Goal: Transaction & Acquisition: Book appointment/travel/reservation

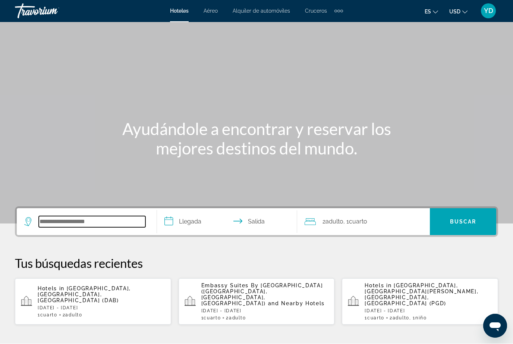
click at [87, 220] on input "Search widget" at bounding box center [92, 221] width 107 height 11
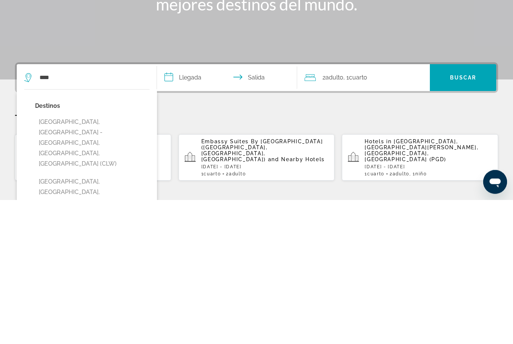
click at [111, 259] on button "[GEOGRAPHIC_DATA], [GEOGRAPHIC_DATA] - [GEOGRAPHIC_DATA], [GEOGRAPHIC_DATA], [G…" at bounding box center [92, 287] width 115 height 56
type input "**********"
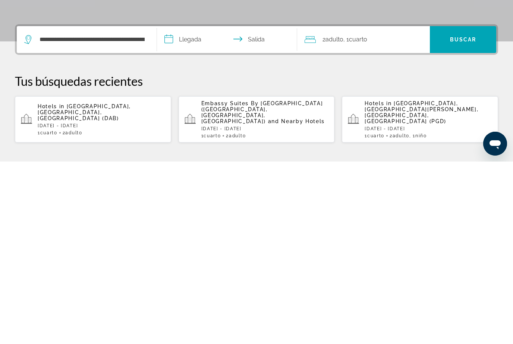
click at [203, 209] on input "**********" at bounding box center [228, 223] width 143 height 29
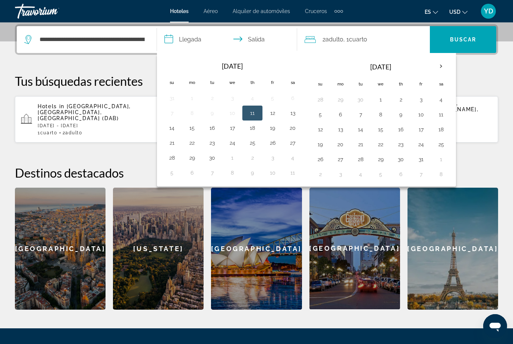
click at [420, 101] on button "3" at bounding box center [421, 99] width 12 height 10
click at [322, 119] on button "5" at bounding box center [320, 114] width 12 height 10
type input "**********"
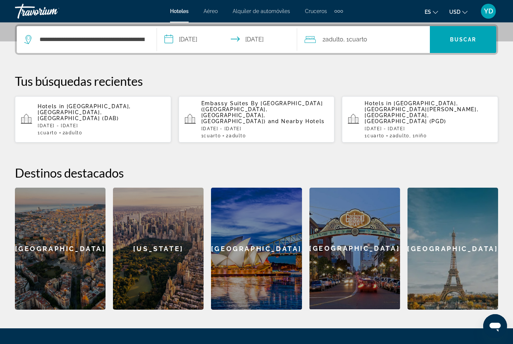
click at [466, 41] on span "Buscar" at bounding box center [463, 40] width 26 height 6
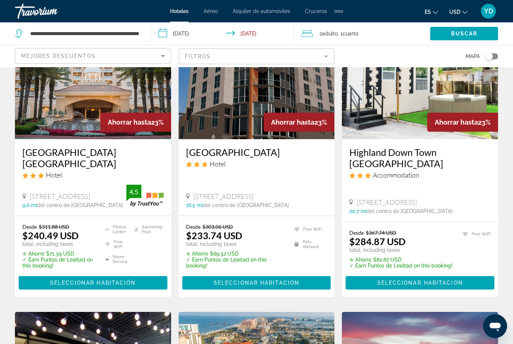
scroll to position [671, 0]
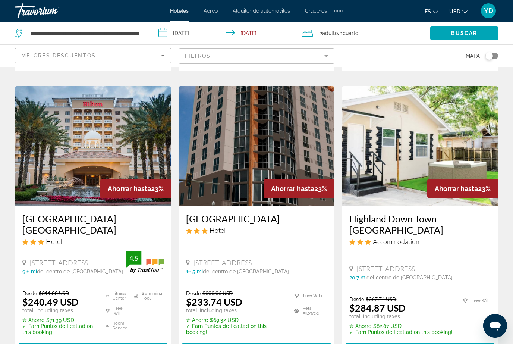
click at [143, 166] on img "Main content" at bounding box center [93, 146] width 156 height 119
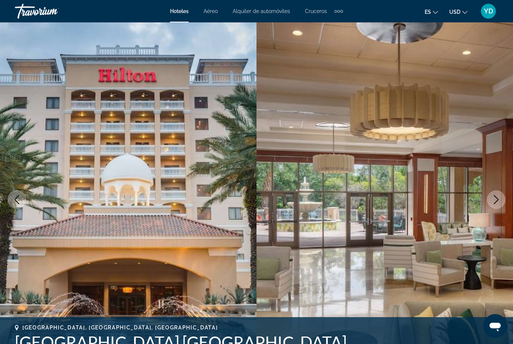
click at [502, 200] on button "Next image" at bounding box center [496, 199] width 19 height 19
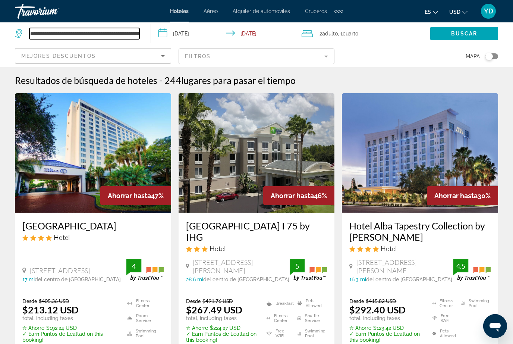
click at [138, 32] on input "**********" at bounding box center [84, 33] width 110 height 11
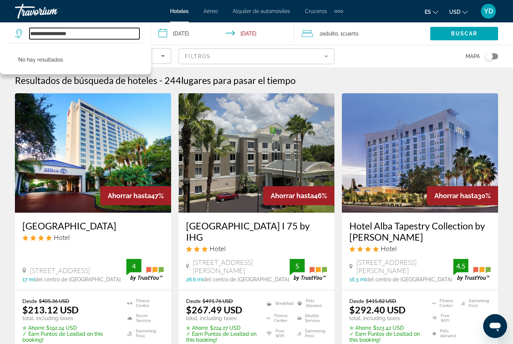
click at [100, 35] on input "**********" at bounding box center [84, 33] width 110 height 11
click at [491, 57] on div "Toggle map" at bounding box center [489, 56] width 7 height 7
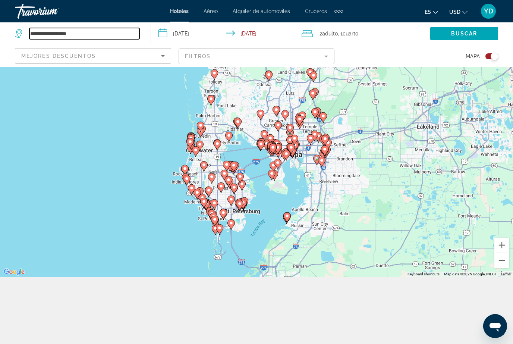
click at [103, 36] on input "**********" at bounding box center [84, 33] width 110 height 11
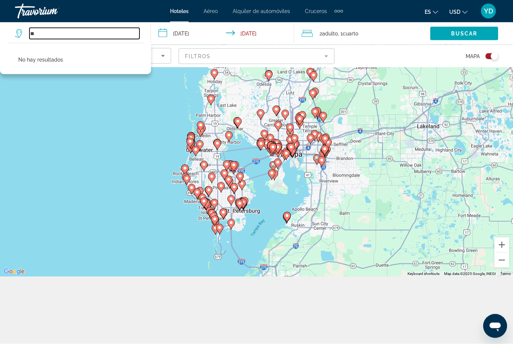
type input "*"
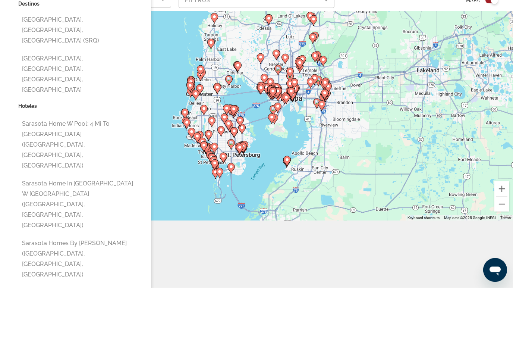
click at [129, 173] on button "Sarasota Home w Pool: 4 Mi to [GEOGRAPHIC_DATA] ([GEOGRAPHIC_DATA], [GEOGRAPHIC…" at bounding box center [80, 201] width 125 height 56
type input "**********"
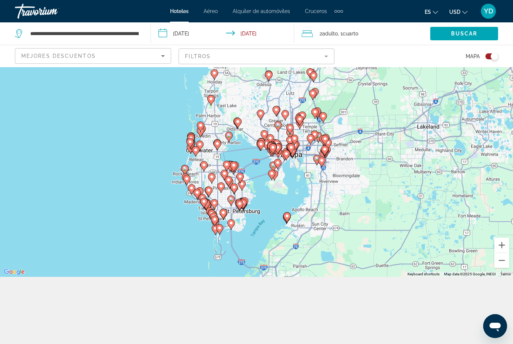
scroll to position [0, 0]
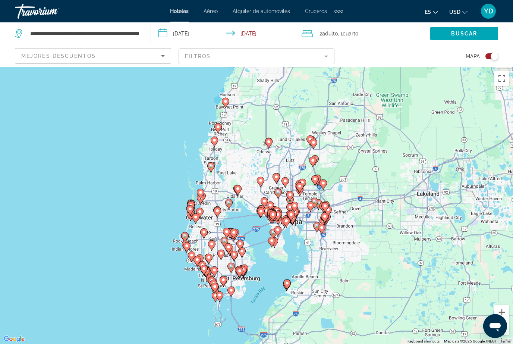
click at [474, 38] on span "Search widget" at bounding box center [464, 34] width 68 height 18
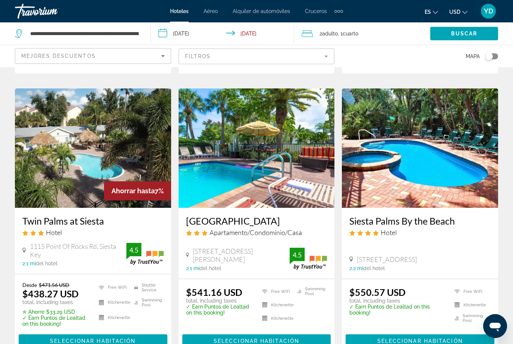
scroll to position [292, 0]
click at [466, 148] on img "Main content" at bounding box center [420, 148] width 156 height 119
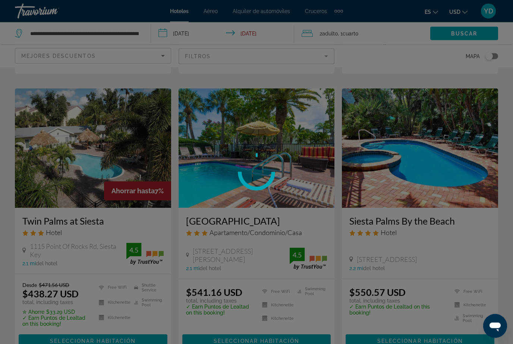
scroll to position [292, 0]
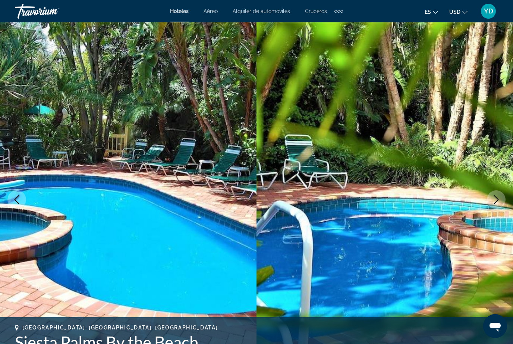
click at [501, 201] on button "Next image" at bounding box center [496, 199] width 19 height 19
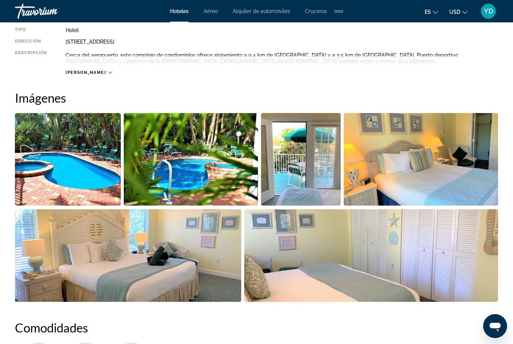
scroll to position [409, 0]
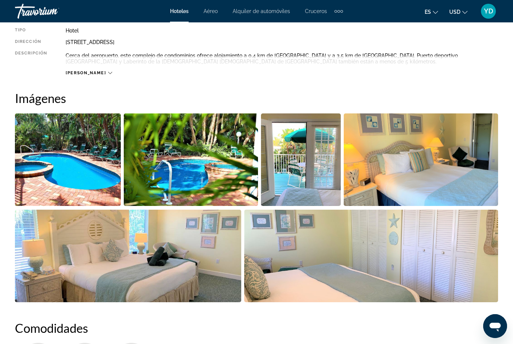
click at [62, 149] on img "Open full-screen image slider" at bounding box center [68, 159] width 106 height 93
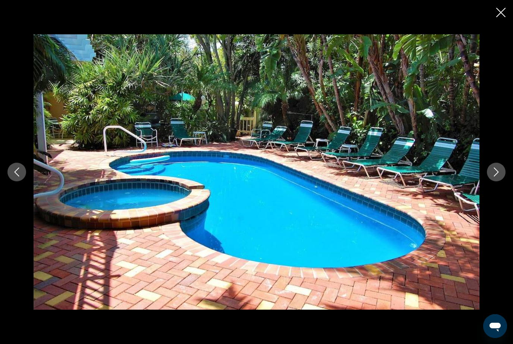
click at [500, 181] on button "Next image" at bounding box center [496, 172] width 19 height 19
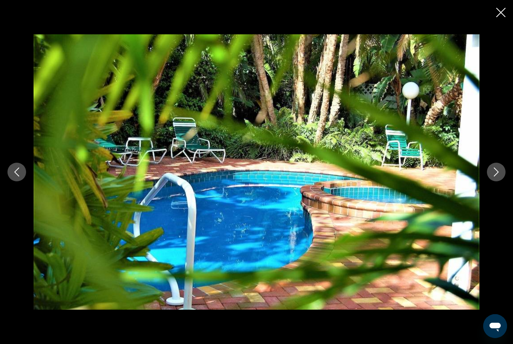
click at [504, 181] on button "Next image" at bounding box center [496, 172] width 19 height 19
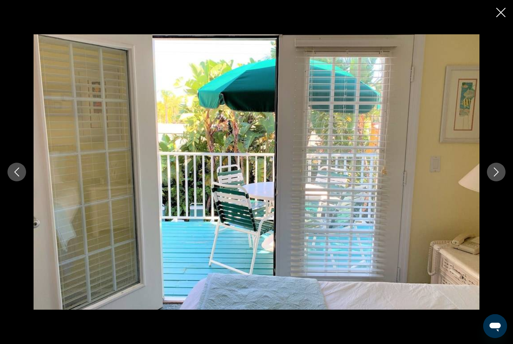
click at [505, 203] on div "prev next" at bounding box center [256, 171] width 513 height 275
click at [501, 176] on icon "Next image" at bounding box center [496, 171] width 9 height 9
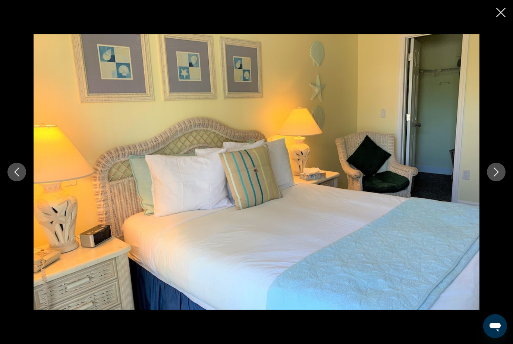
click at [501, 181] on button "Next image" at bounding box center [496, 172] width 19 height 19
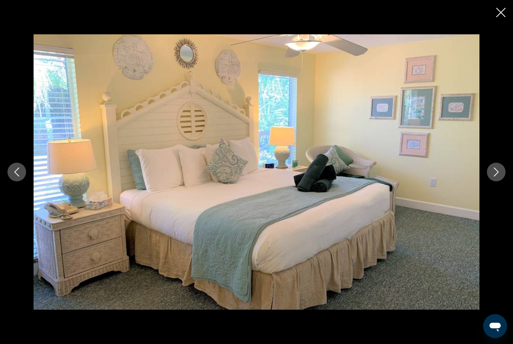
click at [501, 181] on button "Next image" at bounding box center [496, 172] width 19 height 19
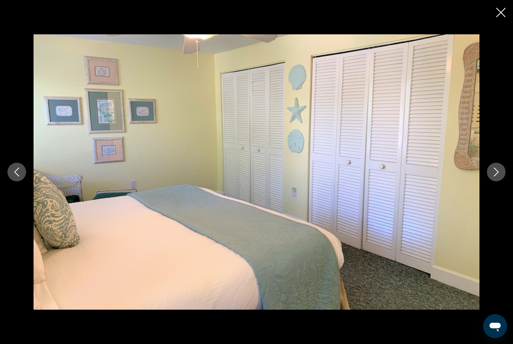
click at [501, 181] on button "Next image" at bounding box center [496, 172] width 19 height 19
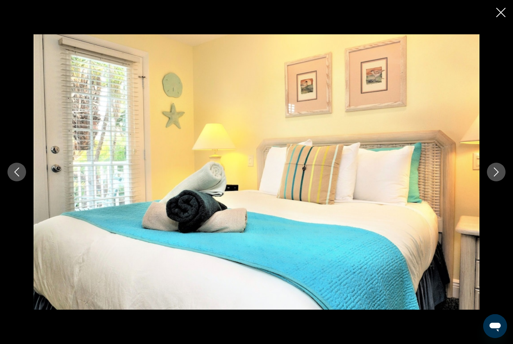
click at [501, 181] on button "Next image" at bounding box center [496, 172] width 19 height 19
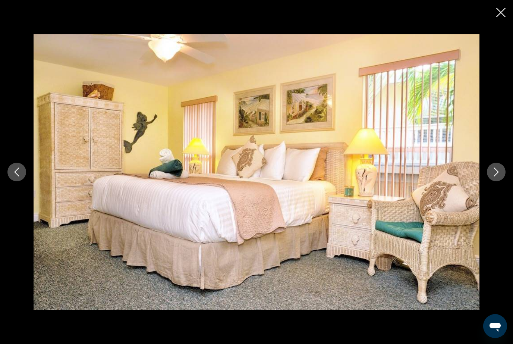
click at [503, 181] on button "Next image" at bounding box center [496, 172] width 19 height 19
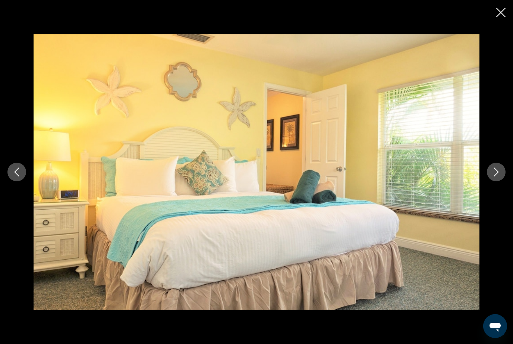
click at [502, 181] on button "Next image" at bounding box center [496, 172] width 19 height 19
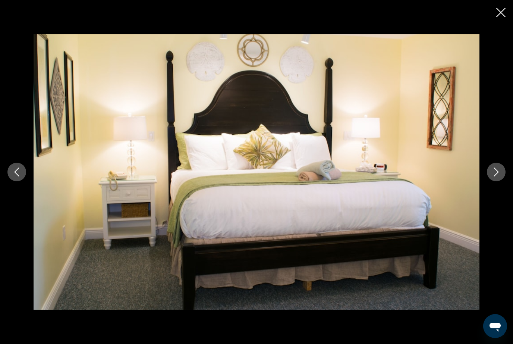
click at [502, 181] on button "Next image" at bounding box center [496, 172] width 19 height 19
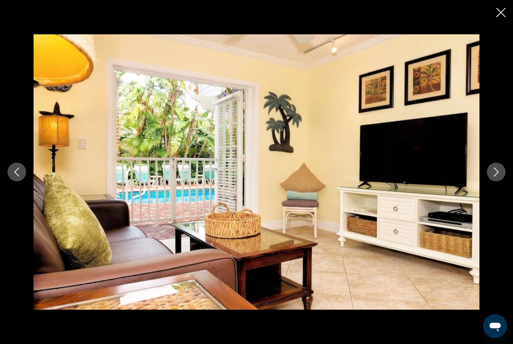
click at [502, 181] on button "Next image" at bounding box center [496, 172] width 19 height 19
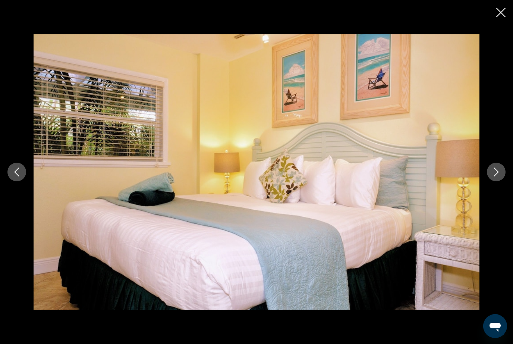
click at [502, 181] on button "Next image" at bounding box center [496, 172] width 19 height 19
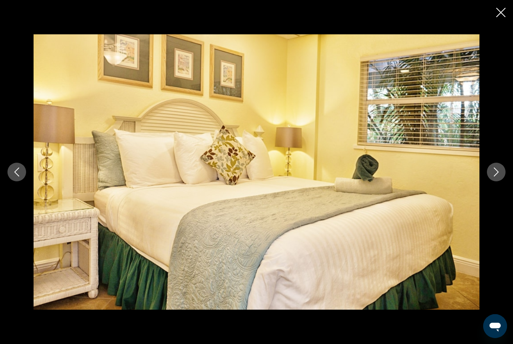
click at [502, 181] on button "Next image" at bounding box center [496, 172] width 19 height 19
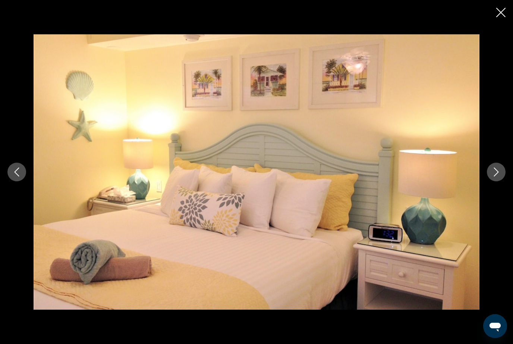
click at [502, 181] on button "Next image" at bounding box center [496, 172] width 19 height 19
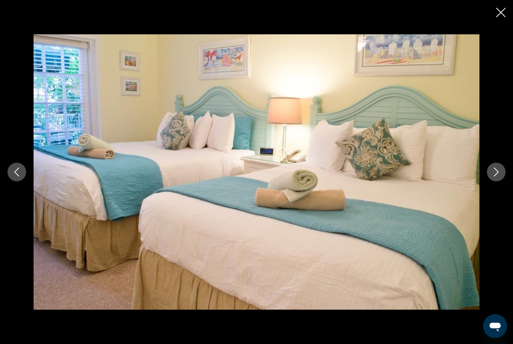
click at [502, 181] on button "Next image" at bounding box center [496, 172] width 19 height 19
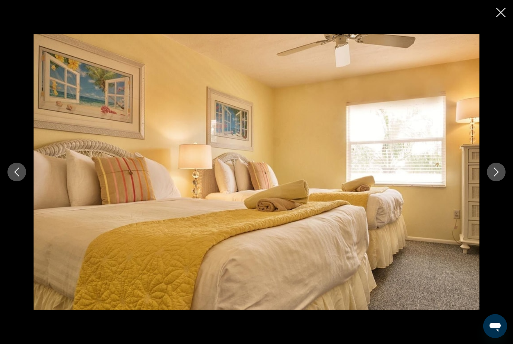
click at [501, 181] on button "Next image" at bounding box center [496, 172] width 19 height 19
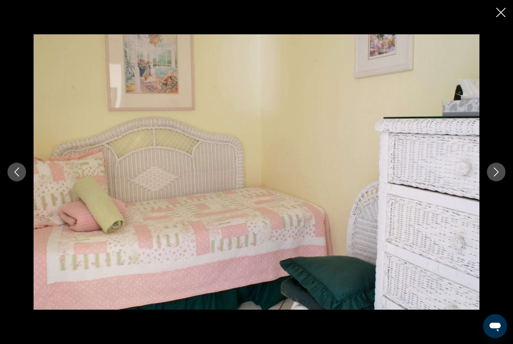
click at [501, 181] on button "Next image" at bounding box center [496, 172] width 19 height 19
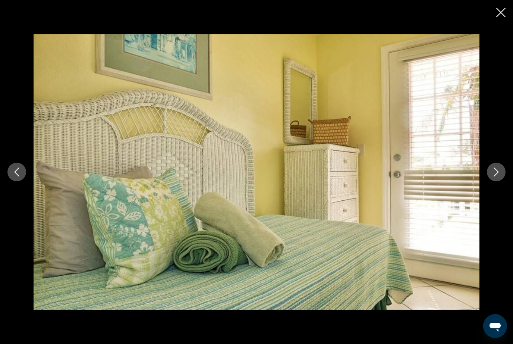
click at [501, 181] on button "Next image" at bounding box center [496, 172] width 19 height 19
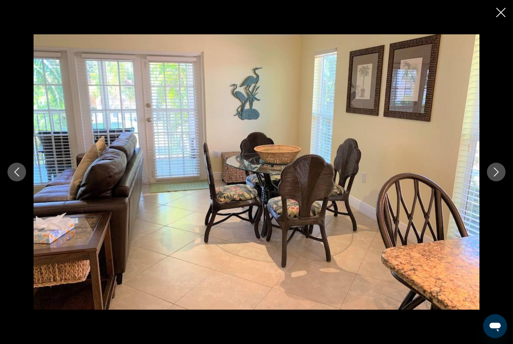
click at [501, 181] on button "Next image" at bounding box center [496, 172] width 19 height 19
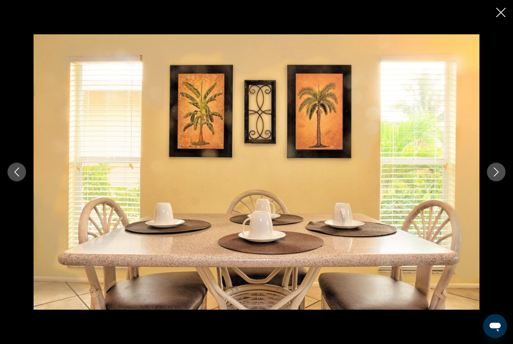
click at [501, 181] on button "Next image" at bounding box center [496, 172] width 19 height 19
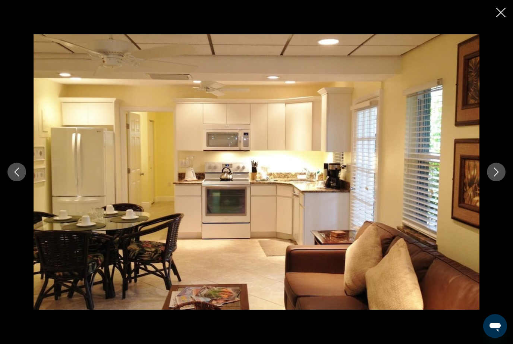
click at [501, 176] on icon "Next image" at bounding box center [496, 171] width 9 height 9
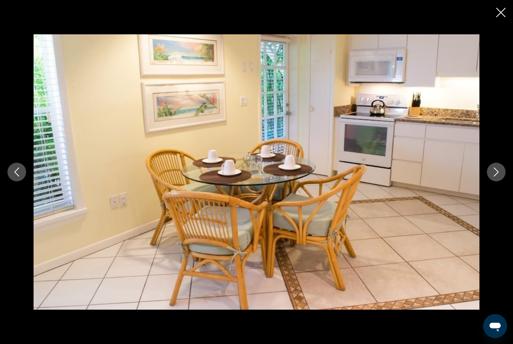
click at [501, 181] on button "Next image" at bounding box center [496, 172] width 19 height 19
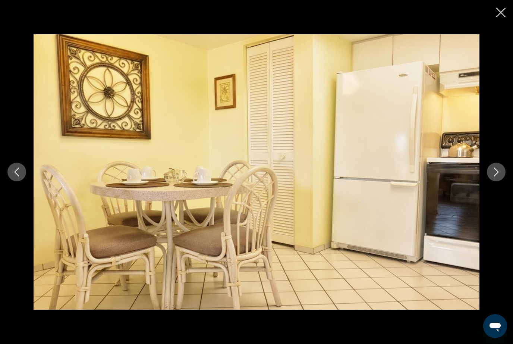
click at [501, 176] on icon "Next image" at bounding box center [496, 171] width 9 height 9
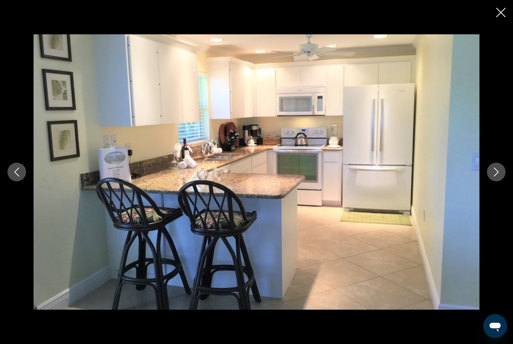
click at [501, 176] on icon "Next image" at bounding box center [496, 171] width 9 height 9
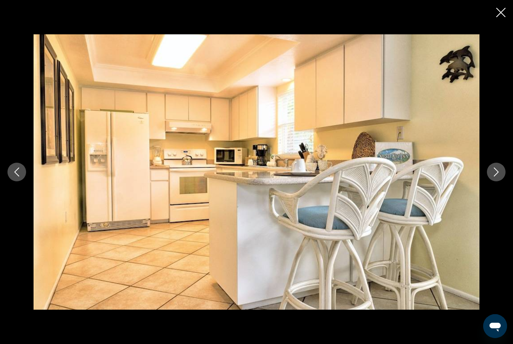
click at [501, 181] on button "Next image" at bounding box center [496, 172] width 19 height 19
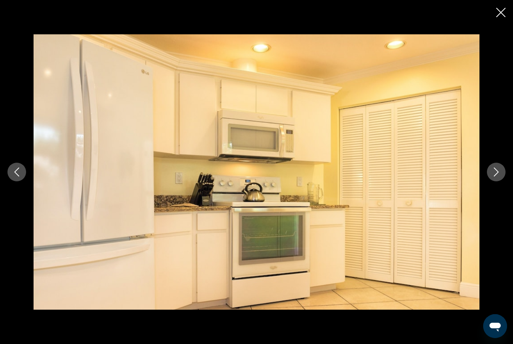
click at [501, 181] on button "Next image" at bounding box center [496, 172] width 19 height 19
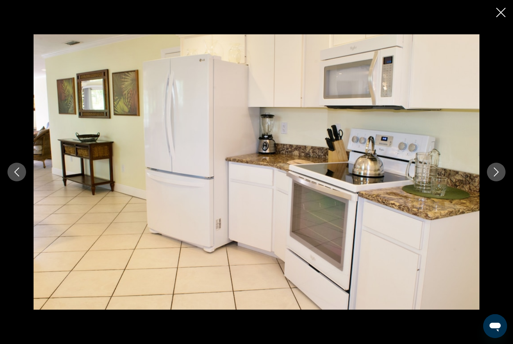
click at [501, 181] on button "Next image" at bounding box center [496, 172] width 19 height 19
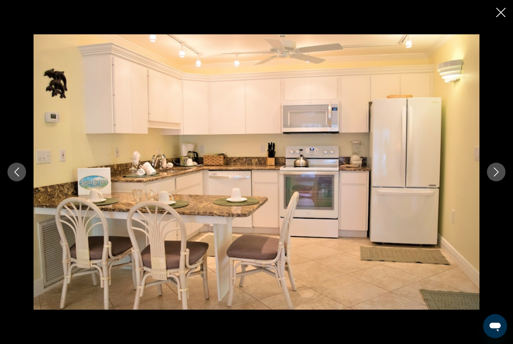
click at [501, 176] on icon "Next image" at bounding box center [496, 171] width 9 height 9
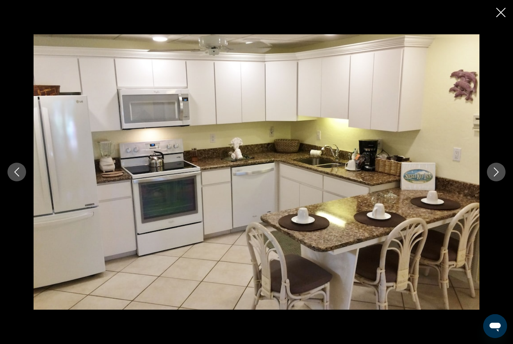
click at [500, 176] on icon "Next image" at bounding box center [496, 171] width 9 height 9
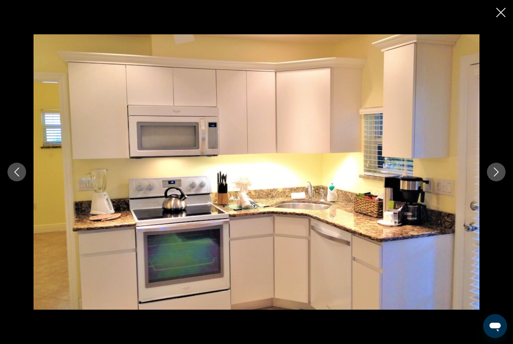
click at [500, 176] on icon "Next image" at bounding box center [496, 171] width 9 height 9
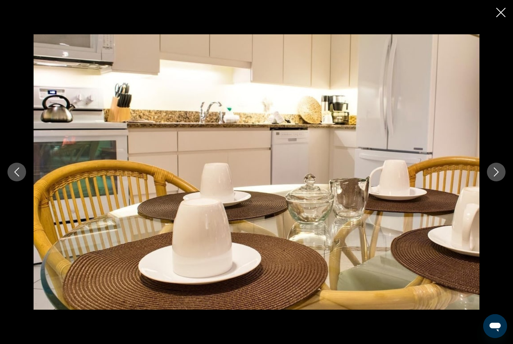
click at [500, 176] on icon "Next image" at bounding box center [496, 171] width 9 height 9
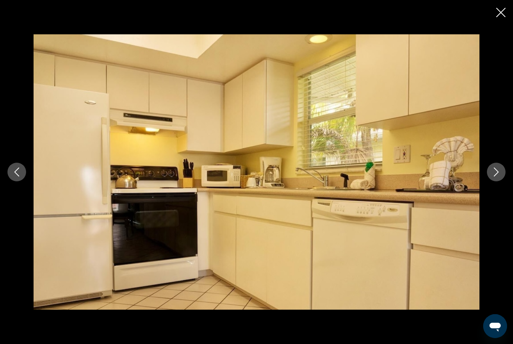
click at [503, 181] on button "Next image" at bounding box center [496, 172] width 19 height 19
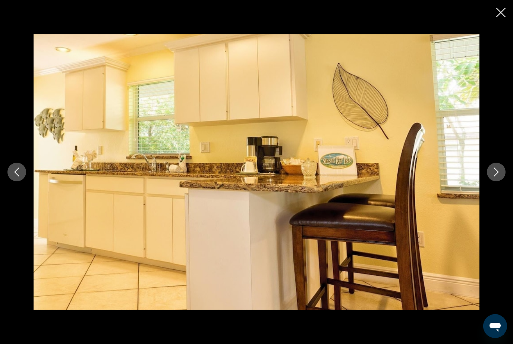
click at [499, 176] on icon "Next image" at bounding box center [496, 171] width 9 height 9
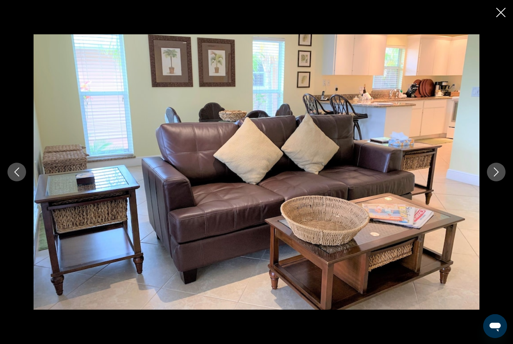
click at [499, 176] on icon "Next image" at bounding box center [496, 171] width 9 height 9
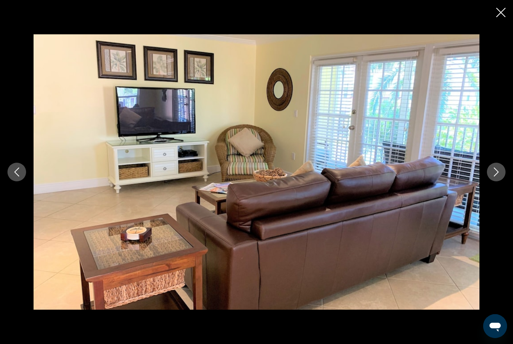
click at [499, 181] on button "Next image" at bounding box center [496, 172] width 19 height 19
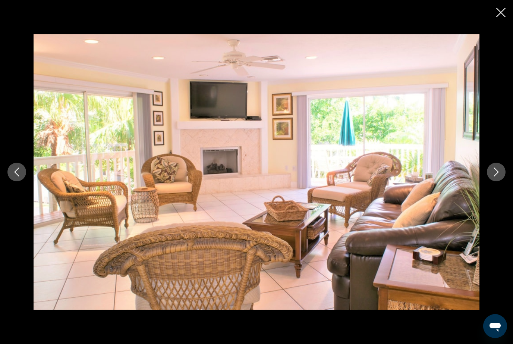
click at [499, 181] on button "Next image" at bounding box center [496, 172] width 19 height 19
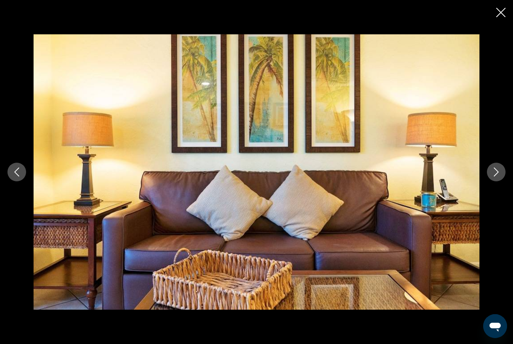
click at [500, 181] on button "Next image" at bounding box center [496, 172] width 19 height 19
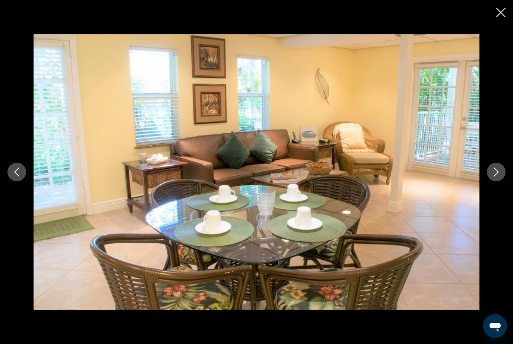
click at [499, 181] on button "Next image" at bounding box center [496, 172] width 19 height 19
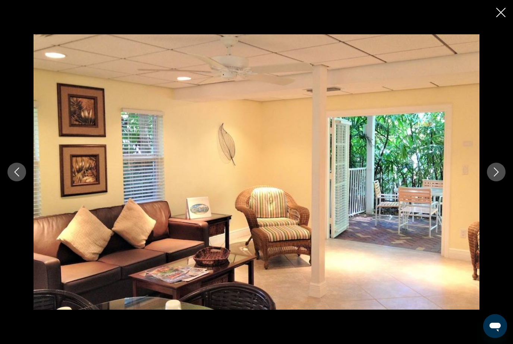
click at [499, 181] on button "Next image" at bounding box center [496, 172] width 19 height 19
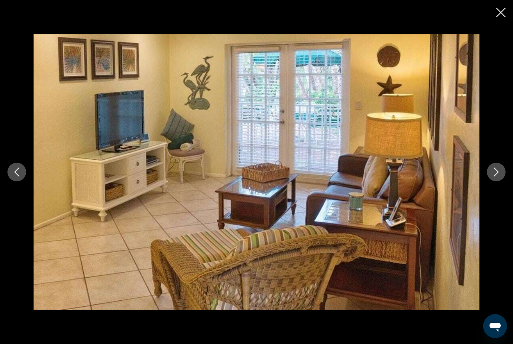
click at [499, 181] on button "Next image" at bounding box center [496, 172] width 19 height 19
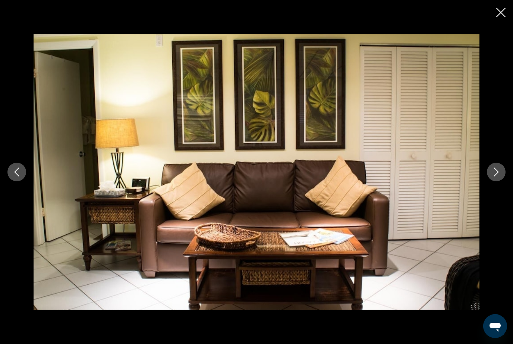
click at [500, 181] on button "Next image" at bounding box center [496, 172] width 19 height 19
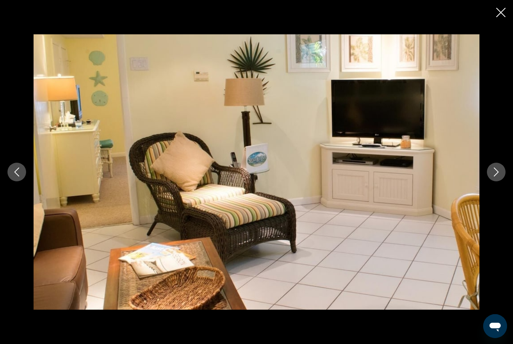
click at [499, 181] on button "Next image" at bounding box center [496, 172] width 19 height 19
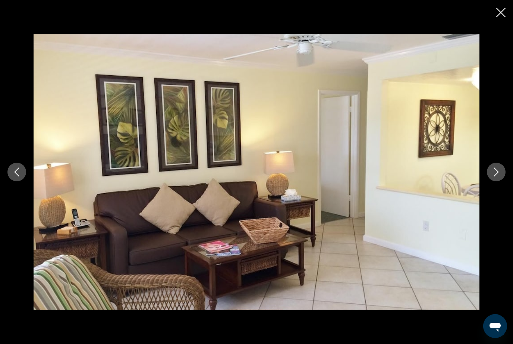
click at [500, 181] on button "Next image" at bounding box center [496, 172] width 19 height 19
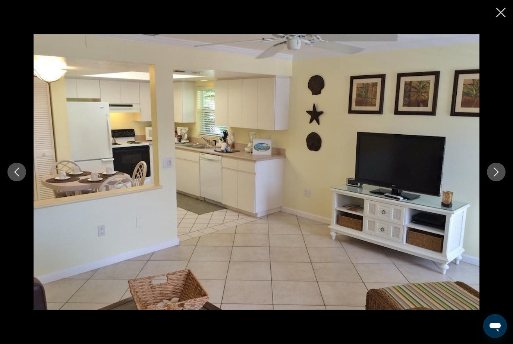
click at [498, 16] on icon "Close slideshow" at bounding box center [500, 12] width 9 height 9
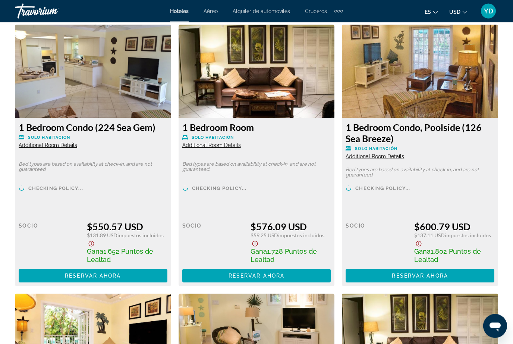
scroll to position [1122, 0]
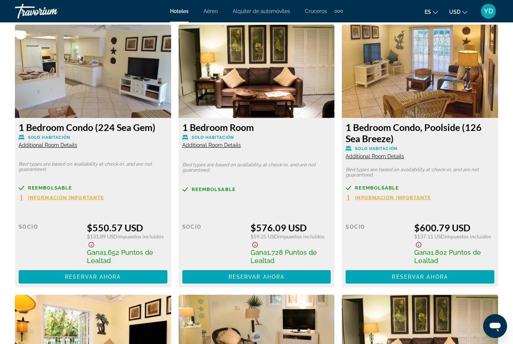
click at [63, 200] on span "Información importante" at bounding box center [66, 197] width 76 height 5
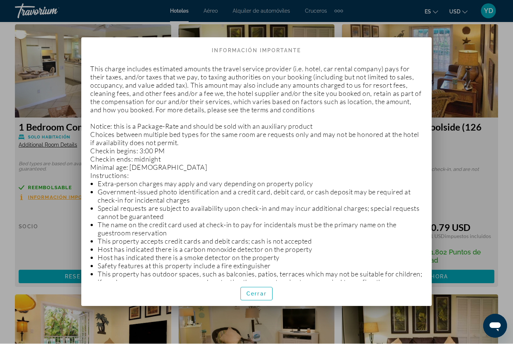
scroll to position [7, 0]
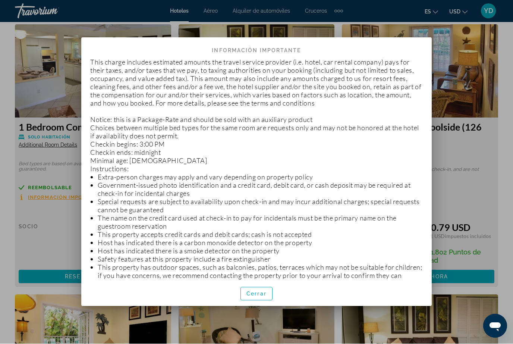
click at [493, 99] on div at bounding box center [256, 172] width 513 height 344
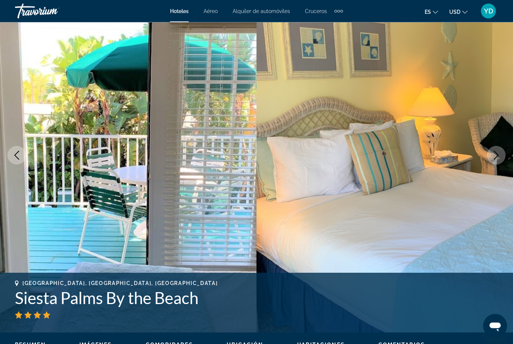
scroll to position [0, 0]
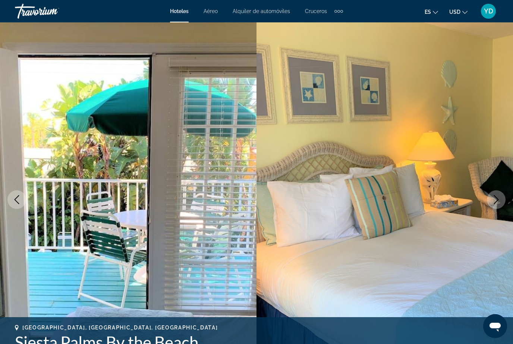
click at [433, 241] on img "Main content" at bounding box center [385, 199] width 257 height 354
click at [501, 208] on img "Main content" at bounding box center [385, 199] width 257 height 354
click at [501, 199] on button "Next image" at bounding box center [496, 199] width 19 height 19
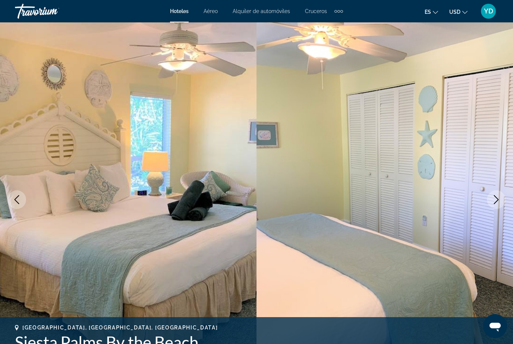
click at [502, 199] on button "Next image" at bounding box center [496, 199] width 19 height 19
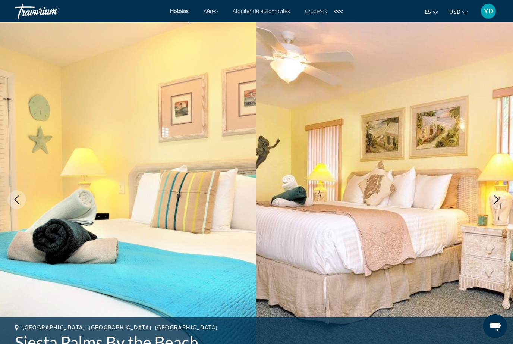
click at [503, 201] on button "Next image" at bounding box center [496, 199] width 19 height 19
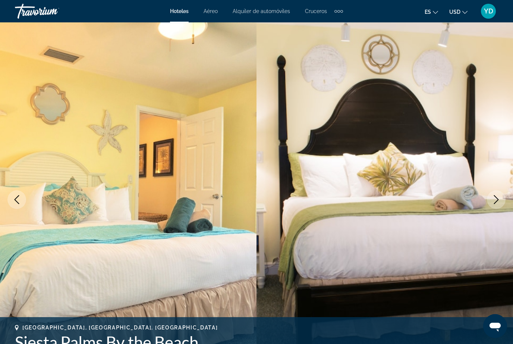
click at [504, 198] on button "Next image" at bounding box center [496, 199] width 19 height 19
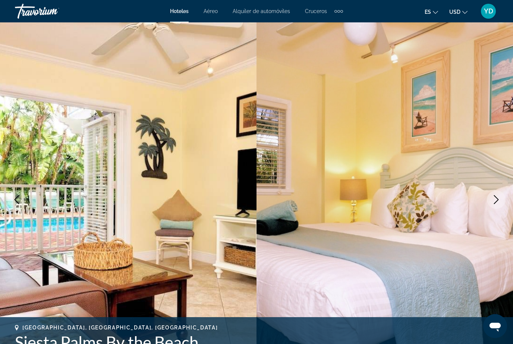
click at [504, 200] on button "Next image" at bounding box center [496, 199] width 19 height 19
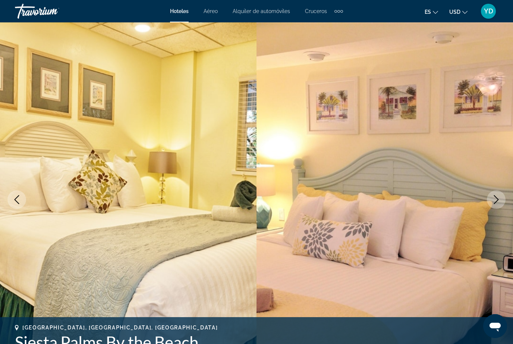
click at [504, 200] on button "Next image" at bounding box center [496, 199] width 19 height 19
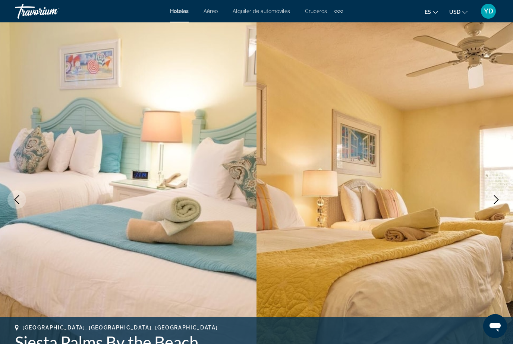
click at [504, 198] on button "Next image" at bounding box center [496, 199] width 19 height 19
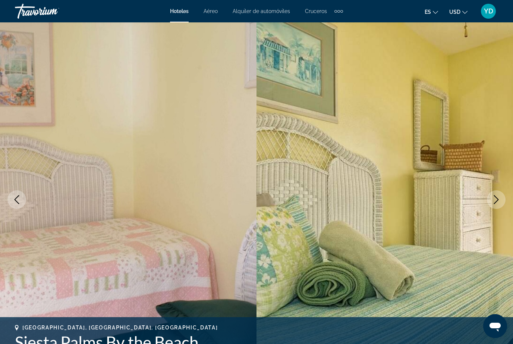
click at [504, 199] on button "Next image" at bounding box center [496, 199] width 19 height 19
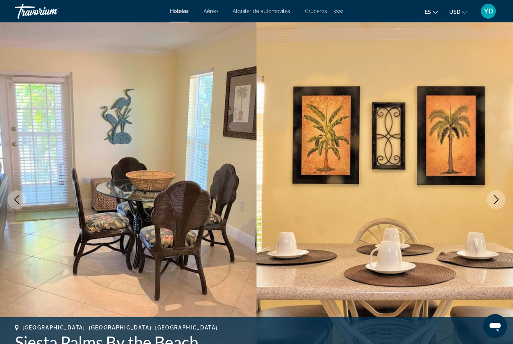
click at [504, 200] on button "Next image" at bounding box center [496, 199] width 19 height 19
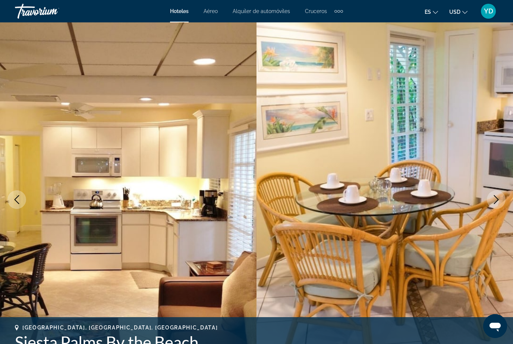
click at [504, 200] on button "Next image" at bounding box center [496, 199] width 19 height 19
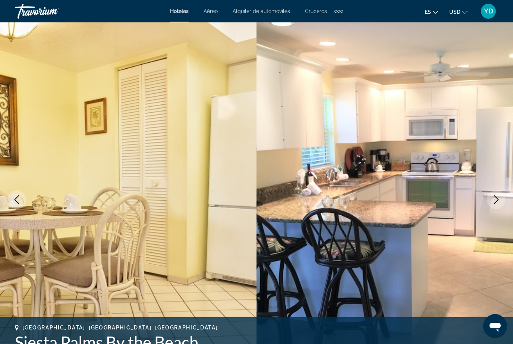
click at [504, 201] on button "Next image" at bounding box center [496, 199] width 19 height 19
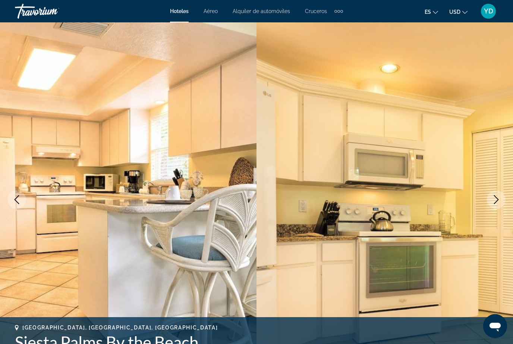
click at [504, 201] on button "Next image" at bounding box center [496, 199] width 19 height 19
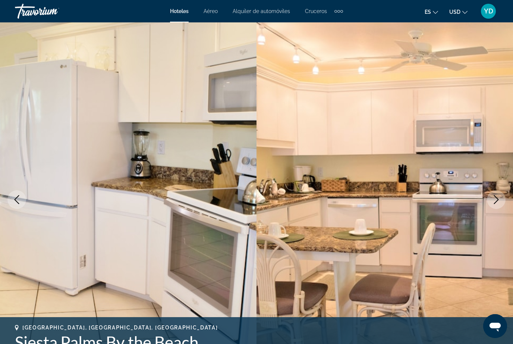
click at [505, 201] on button "Next image" at bounding box center [496, 199] width 19 height 19
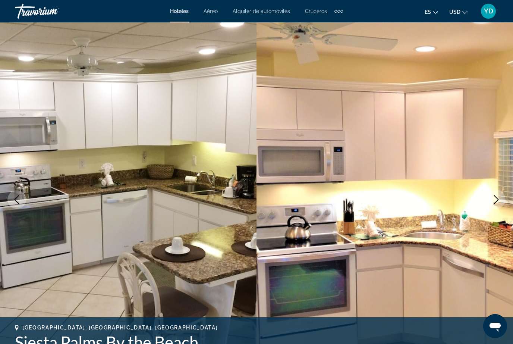
click at [505, 202] on button "Next image" at bounding box center [496, 199] width 19 height 19
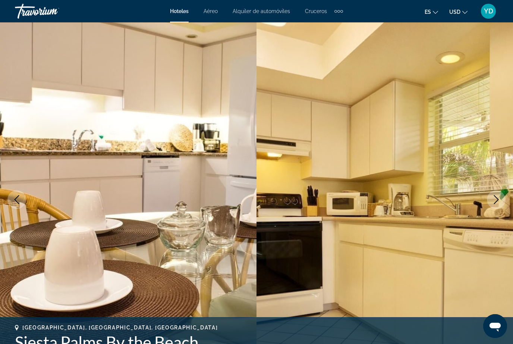
click at [505, 201] on button "Next image" at bounding box center [496, 199] width 19 height 19
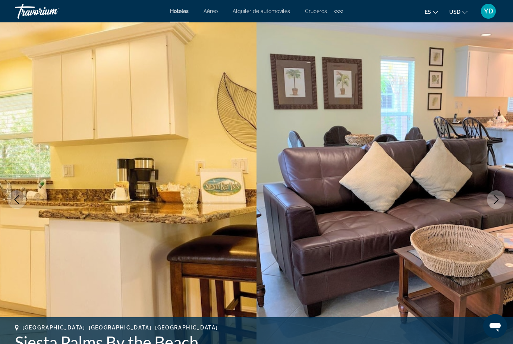
click at [504, 201] on button "Next image" at bounding box center [496, 199] width 19 height 19
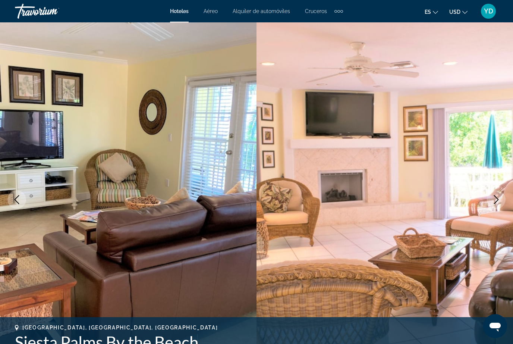
click at [505, 202] on button "Next image" at bounding box center [496, 199] width 19 height 19
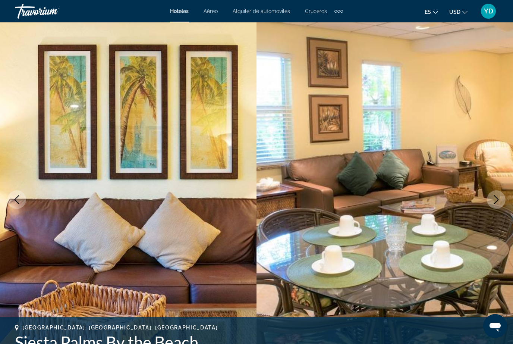
click at [504, 203] on button "Next image" at bounding box center [496, 199] width 19 height 19
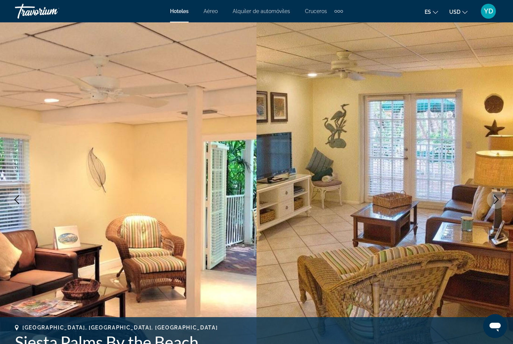
click at [504, 203] on button "Next image" at bounding box center [496, 199] width 19 height 19
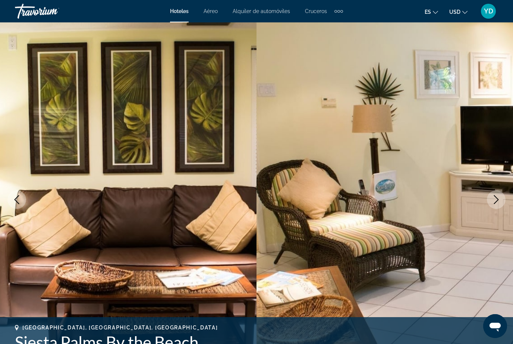
click at [505, 202] on button "Next image" at bounding box center [496, 199] width 19 height 19
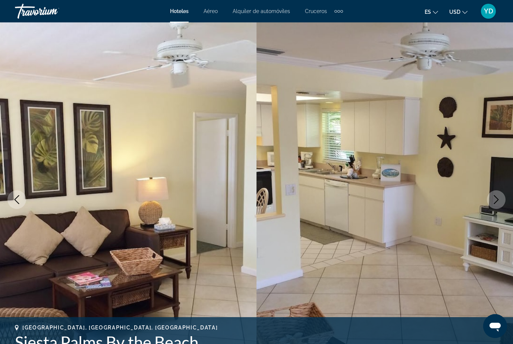
click at [505, 202] on button "Next image" at bounding box center [496, 199] width 19 height 19
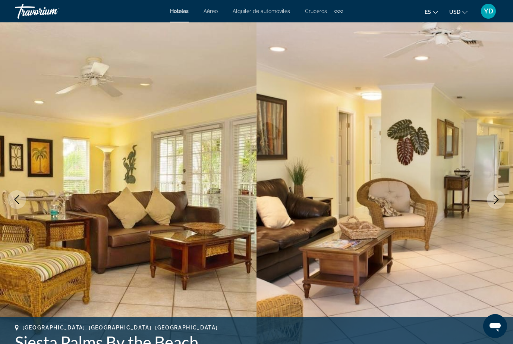
click at [504, 202] on button "Next image" at bounding box center [496, 199] width 19 height 19
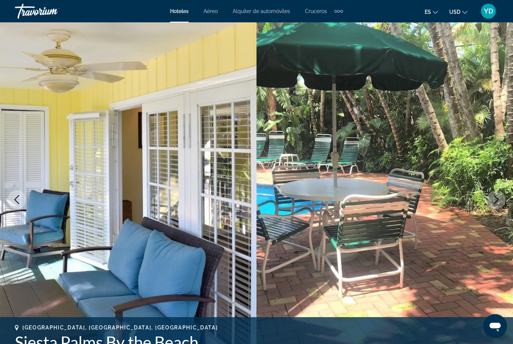
click at [505, 202] on button "Next image" at bounding box center [496, 199] width 19 height 19
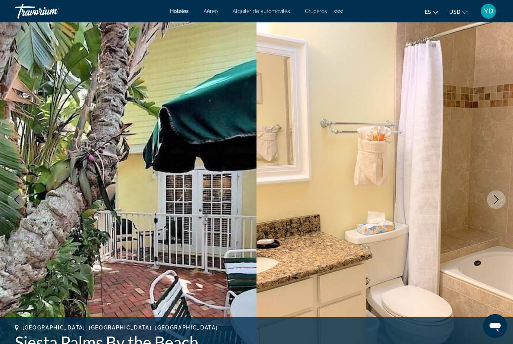
click at [505, 201] on button "Next image" at bounding box center [496, 199] width 19 height 19
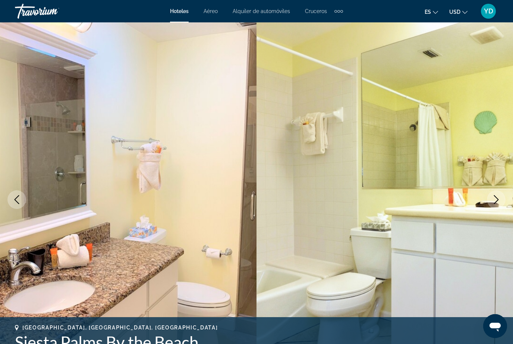
click at [505, 203] on button "Next image" at bounding box center [496, 199] width 19 height 19
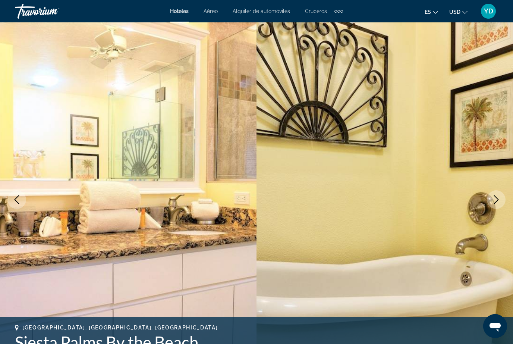
click at [504, 203] on button "Next image" at bounding box center [496, 199] width 19 height 19
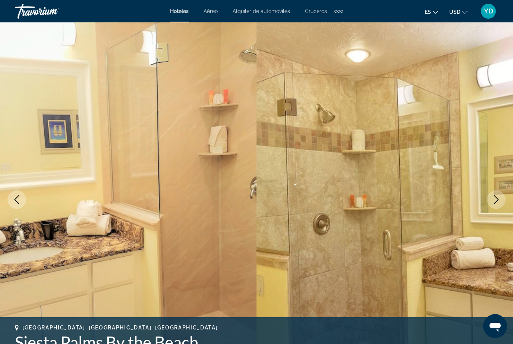
click at [504, 204] on button "Next image" at bounding box center [496, 199] width 19 height 19
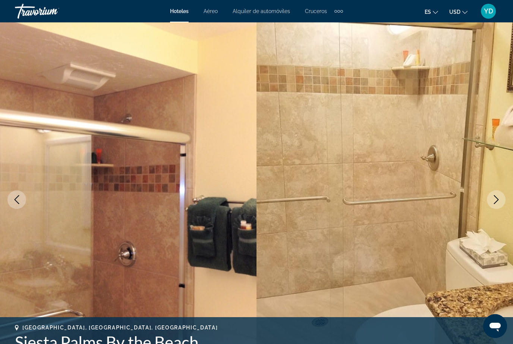
click at [504, 202] on button "Next image" at bounding box center [496, 199] width 19 height 19
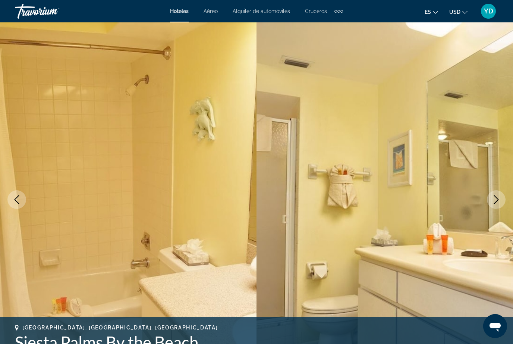
click at [504, 201] on button "Next image" at bounding box center [496, 199] width 19 height 19
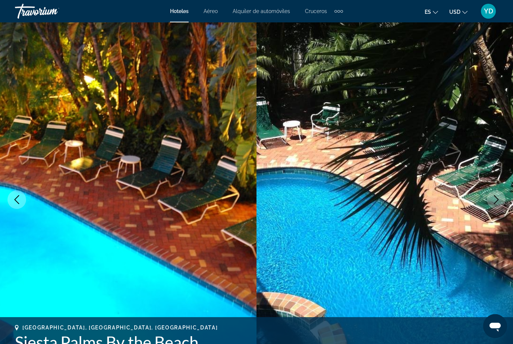
click at [504, 200] on button "Next image" at bounding box center [496, 199] width 19 height 19
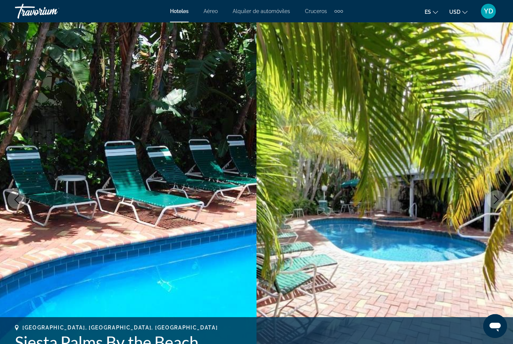
click at [503, 200] on button "Next image" at bounding box center [496, 199] width 19 height 19
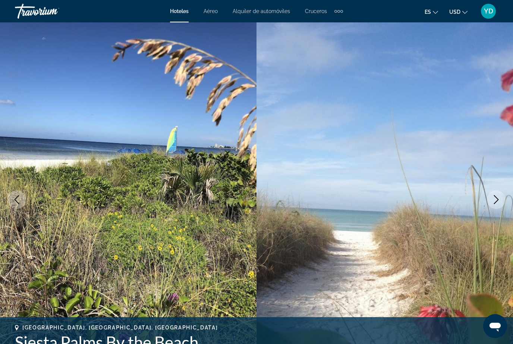
click at [504, 201] on button "Next image" at bounding box center [496, 199] width 19 height 19
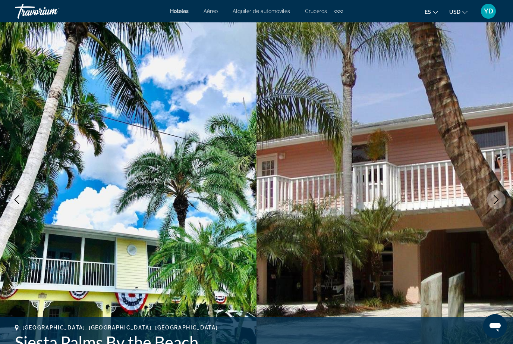
click at [504, 204] on button "Next image" at bounding box center [496, 199] width 19 height 19
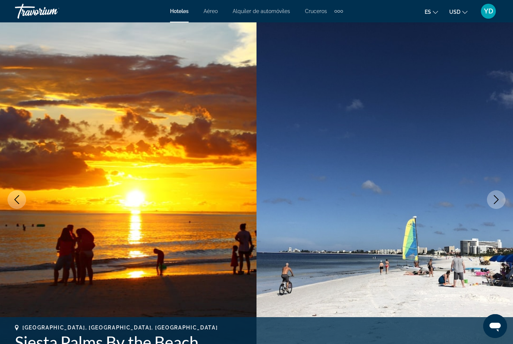
click at [503, 205] on button "Next image" at bounding box center [496, 199] width 19 height 19
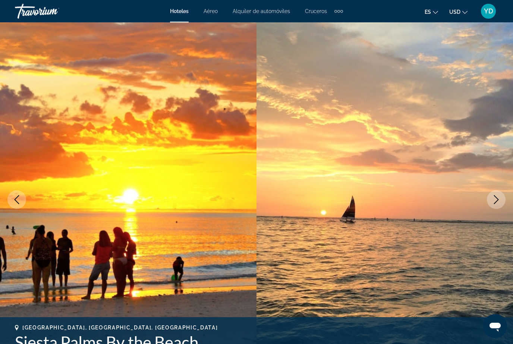
click at [503, 209] on img "Main content" at bounding box center [385, 199] width 257 height 354
click at [504, 204] on button "Next image" at bounding box center [496, 199] width 19 height 19
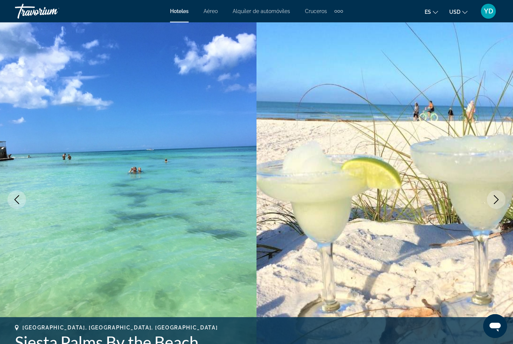
click at [503, 210] on img "Main content" at bounding box center [385, 199] width 257 height 354
click at [503, 203] on button "Next image" at bounding box center [496, 199] width 19 height 19
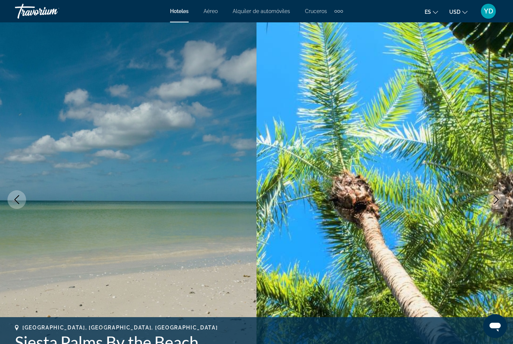
click at [503, 204] on button "Next image" at bounding box center [496, 199] width 19 height 19
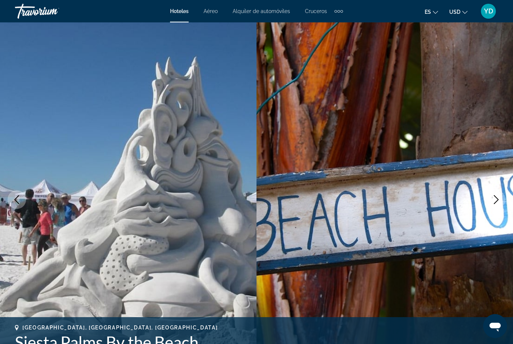
click at [501, 206] on button "Next image" at bounding box center [496, 199] width 19 height 19
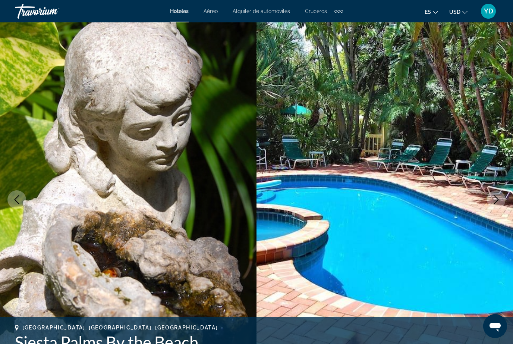
click at [504, 203] on button "Next image" at bounding box center [496, 199] width 19 height 19
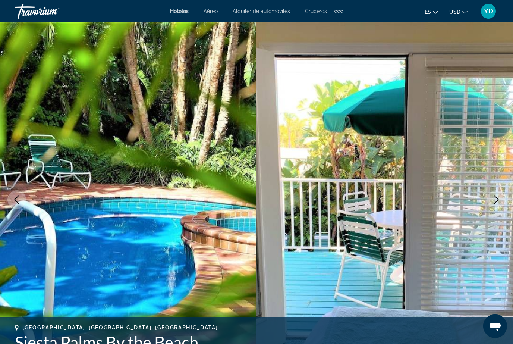
click at [502, 204] on button "Next image" at bounding box center [496, 199] width 19 height 19
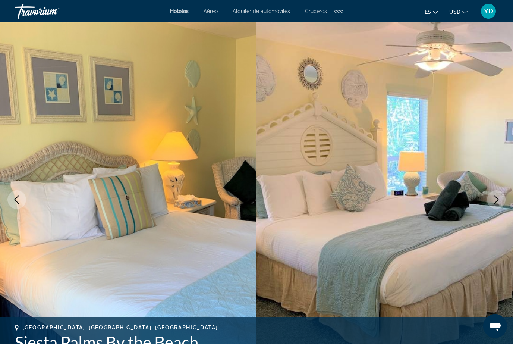
click at [504, 200] on button "Next image" at bounding box center [496, 199] width 19 height 19
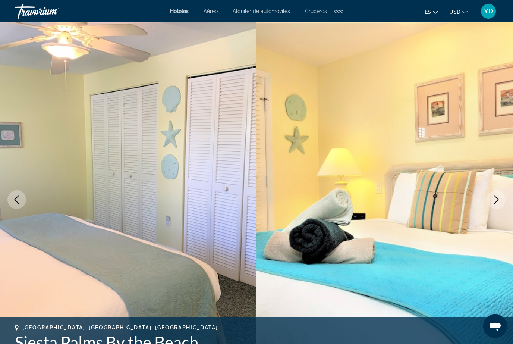
click at [503, 202] on button "Next image" at bounding box center [496, 199] width 19 height 19
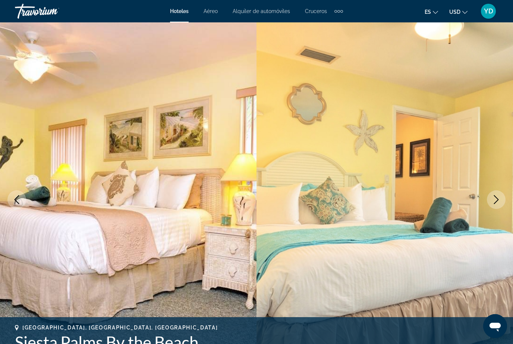
click at [502, 204] on button "Next image" at bounding box center [496, 199] width 19 height 19
